Goal: Navigation & Orientation: Find specific page/section

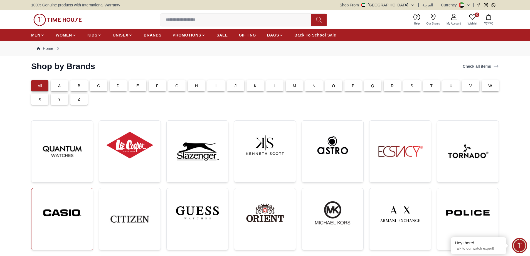
click at [53, 225] on img at bounding box center [62, 213] width 53 height 40
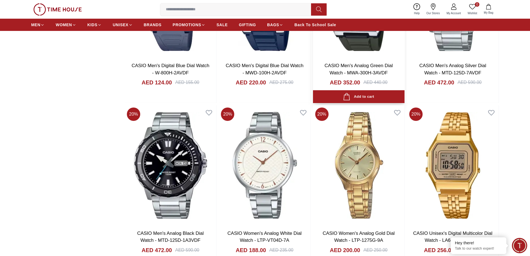
scroll to position [1085, 0]
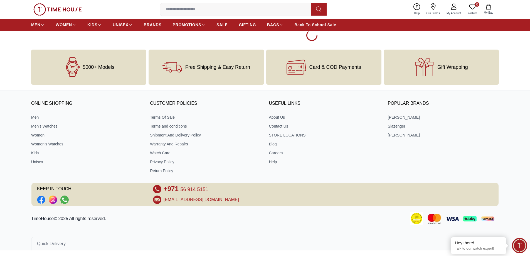
scroll to position [2611, 0]
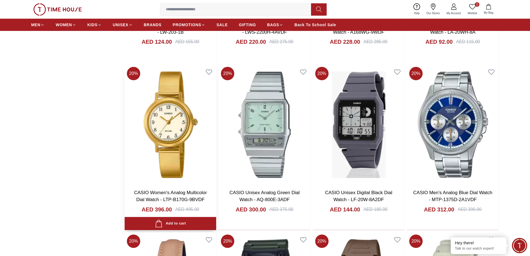
scroll to position [1976, 0]
